Goal: Transaction & Acquisition: Purchase product/service

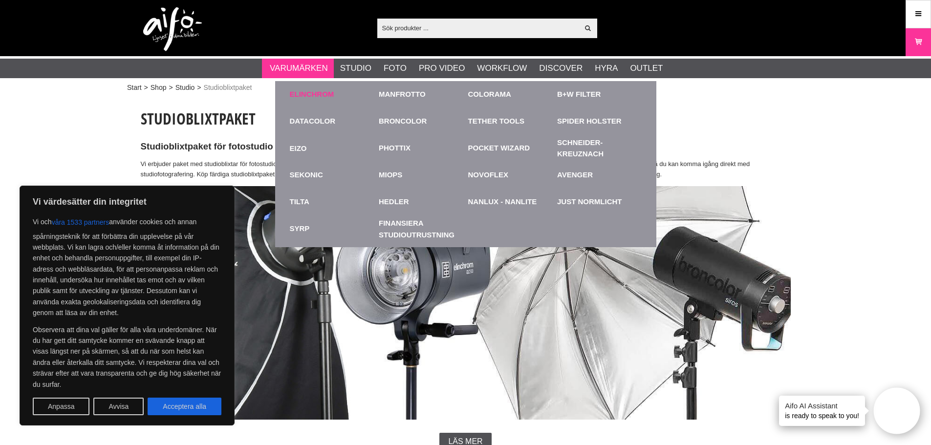
click at [309, 93] on link "Elinchrom" at bounding box center [312, 94] width 44 height 11
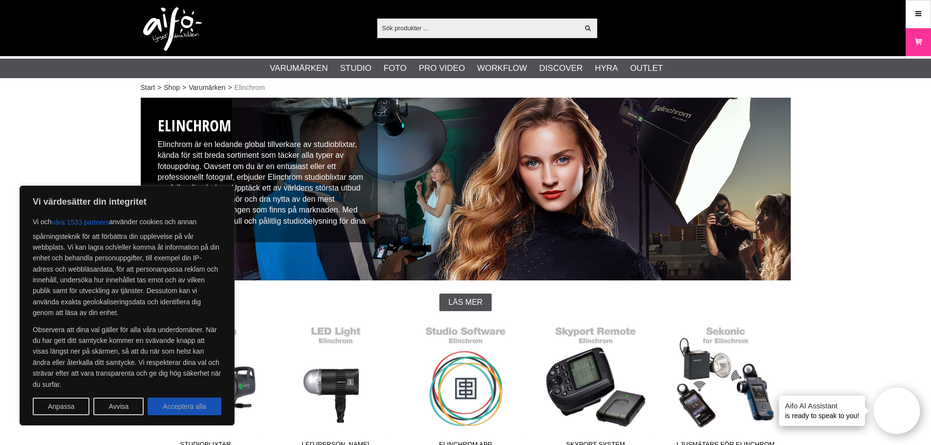
click at [185, 408] on button "Acceptera alla" at bounding box center [185, 407] width 74 height 18
checkbox input "true"
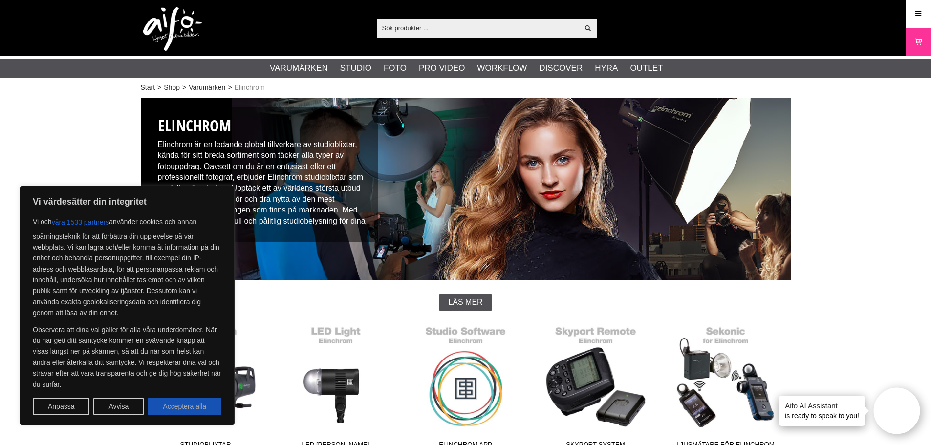
checkbox input "true"
